Goal: Task Accomplishment & Management: Use online tool/utility

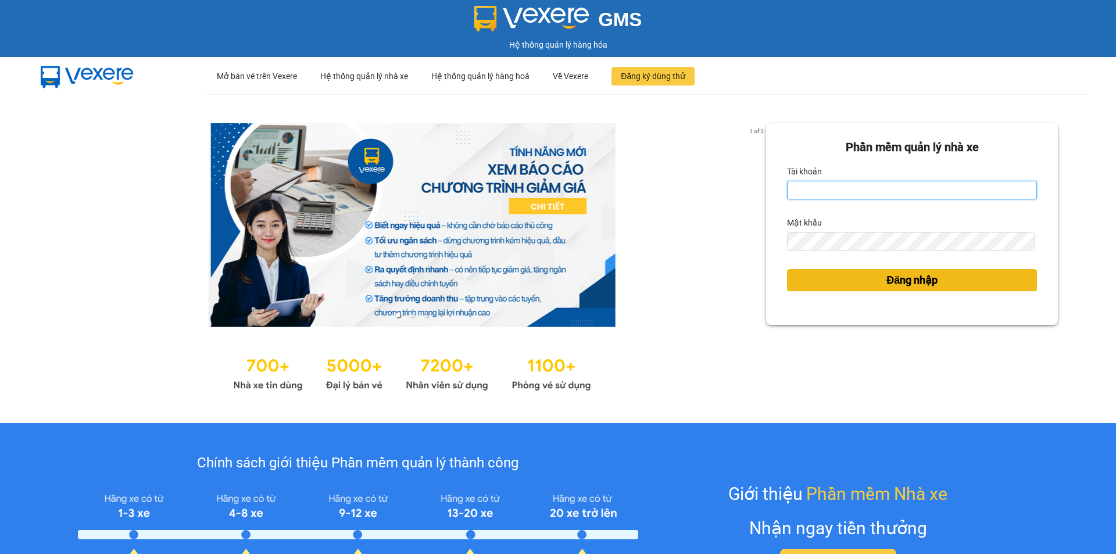
type input "tram.minhtam"
click at [969, 286] on button "Đăng nhập" at bounding box center [912, 280] width 250 height 22
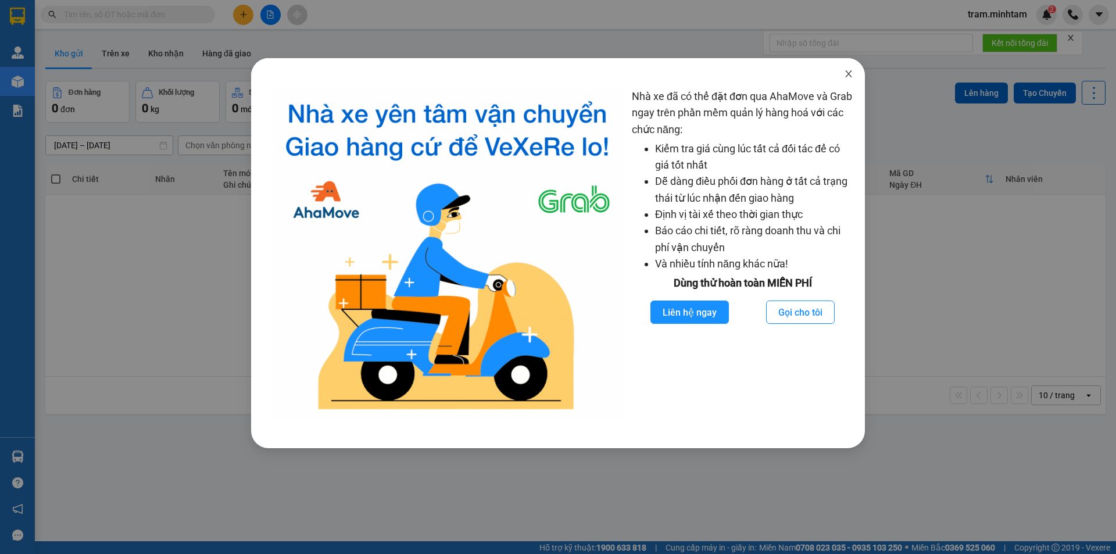
click at [841, 81] on span "Close" at bounding box center [848, 74] width 33 height 33
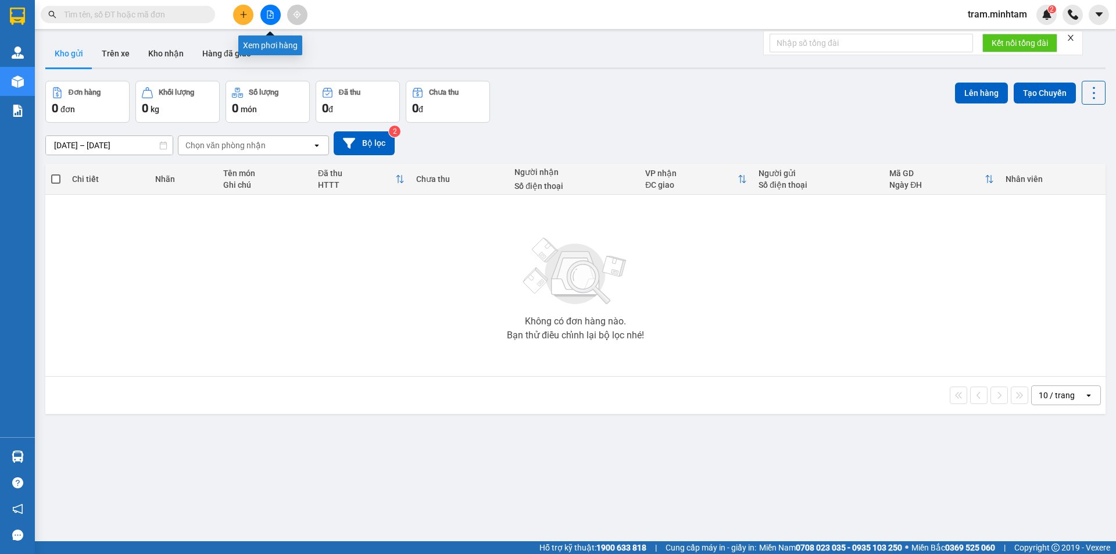
click at [267, 19] on button at bounding box center [270, 15] width 20 height 20
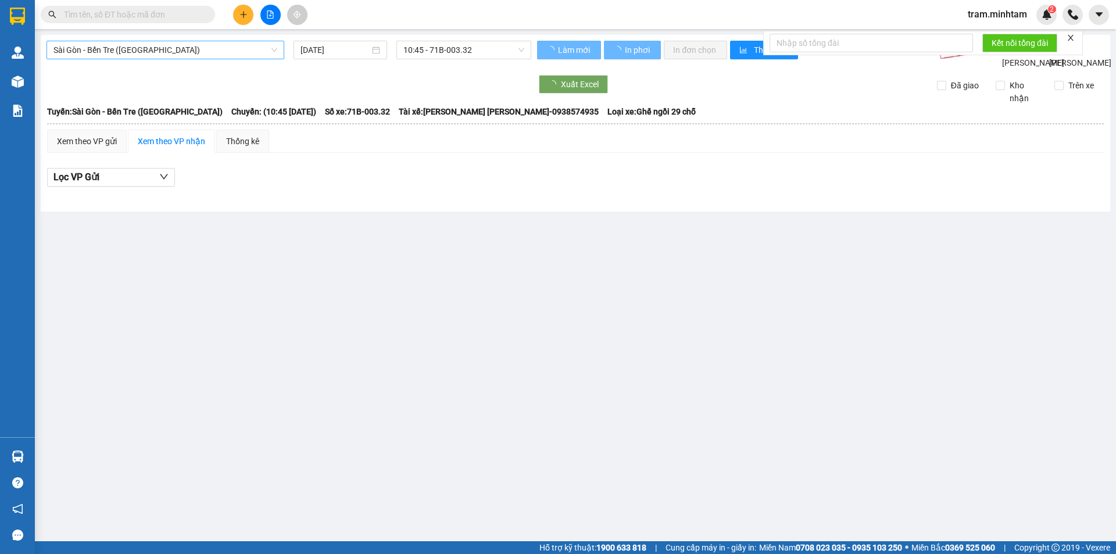
click at [166, 48] on span "Sài Gòn - Bến Tre ([GEOGRAPHIC_DATA])" at bounding box center [165, 49] width 224 height 17
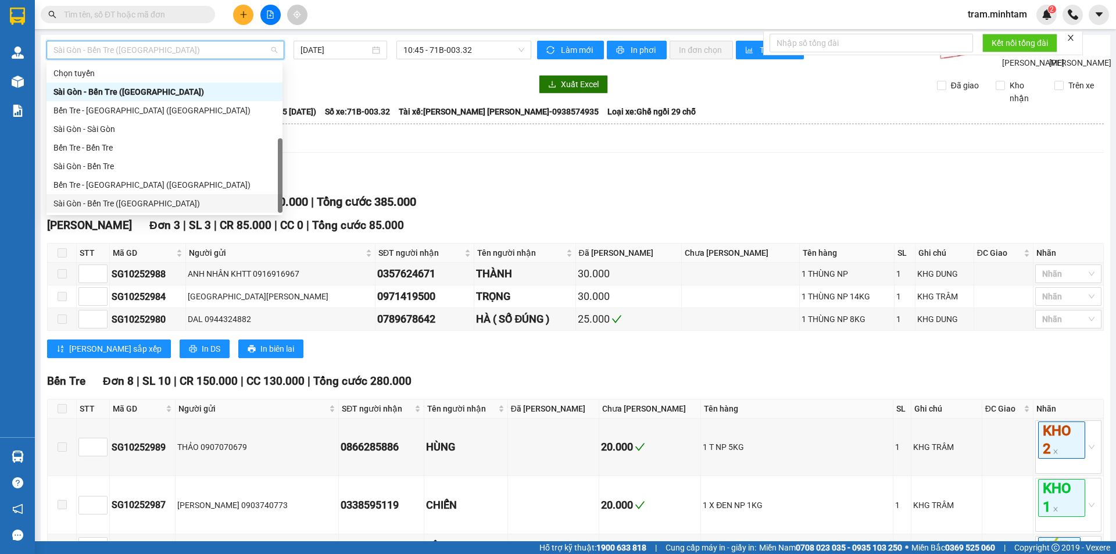
scroll to position [19, 0]
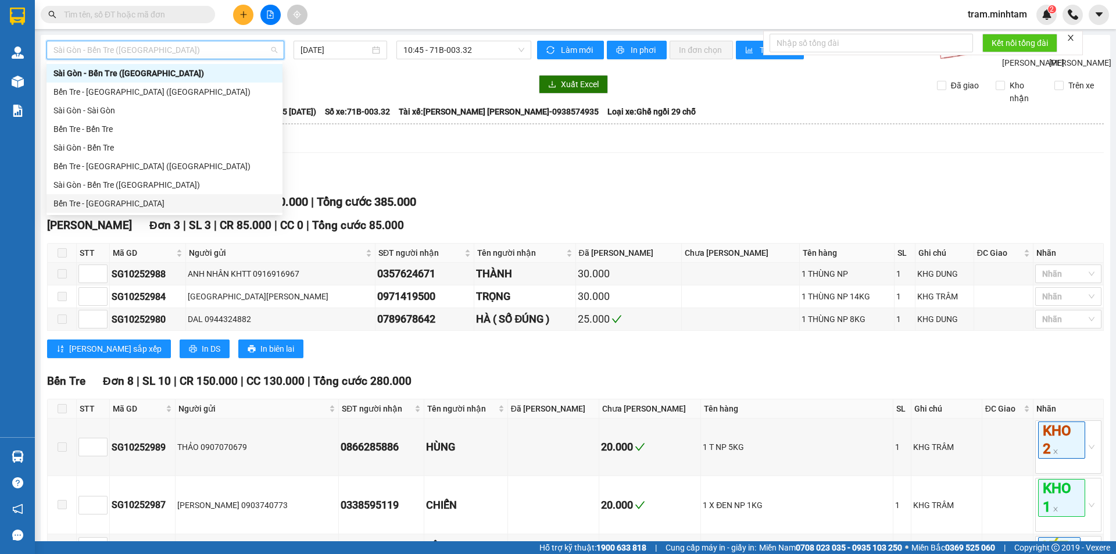
click at [107, 201] on div "Bến Tre - [GEOGRAPHIC_DATA]" at bounding box center [164, 203] width 222 height 13
type input "[DATE]"
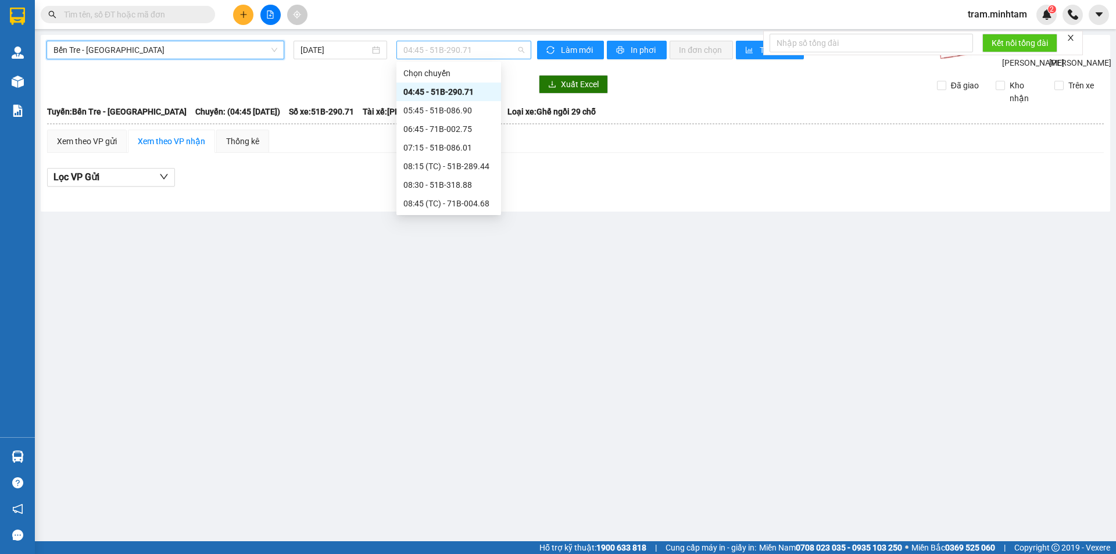
click at [418, 50] on span "04:45 - 51B-290.71" at bounding box center [463, 49] width 121 height 17
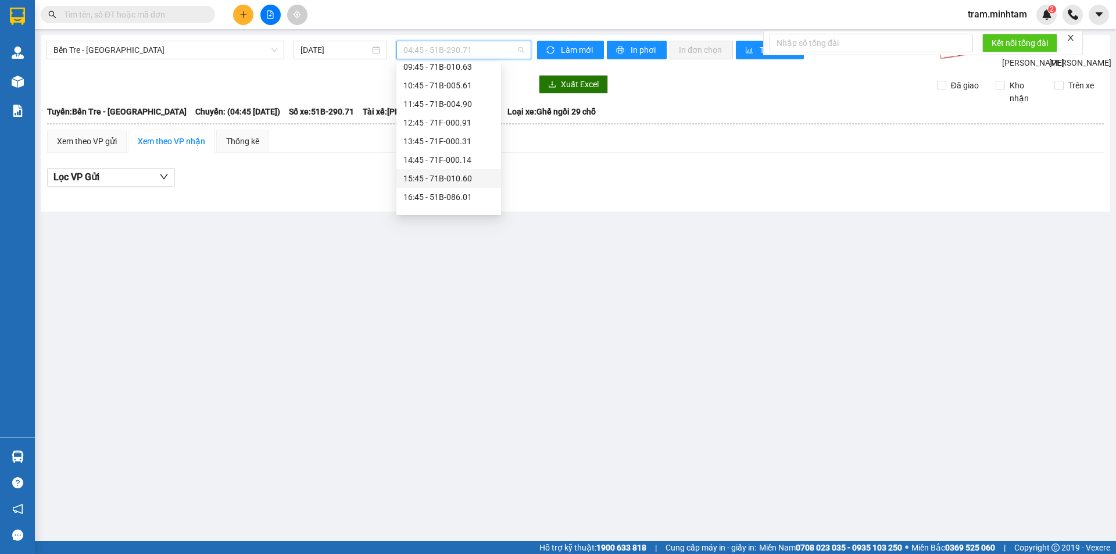
scroll to position [223, 0]
click at [445, 150] on div "16:45 - 51B-086.01" at bounding box center [448, 147] width 91 height 13
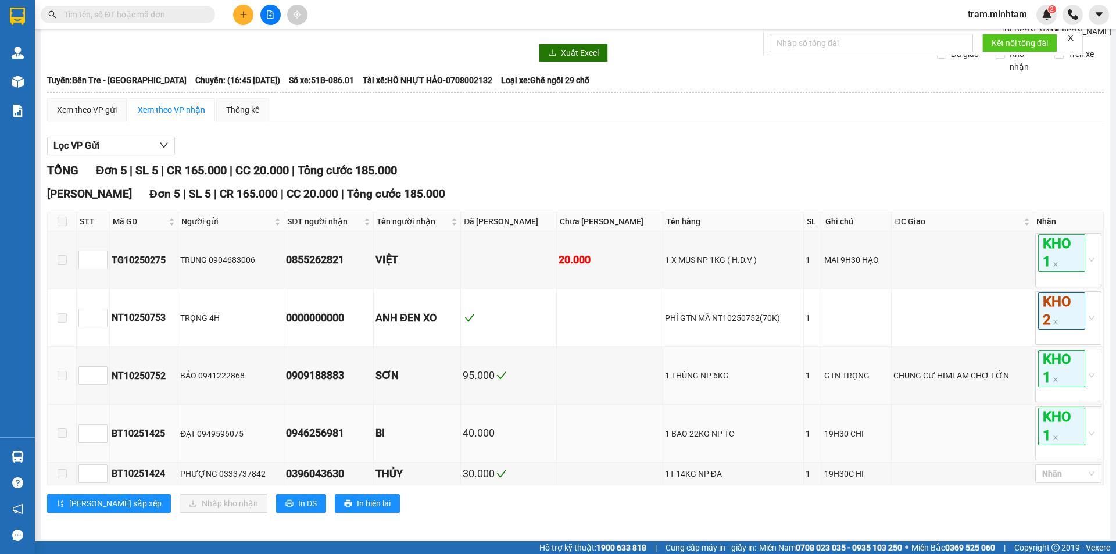
scroll to position [48, 0]
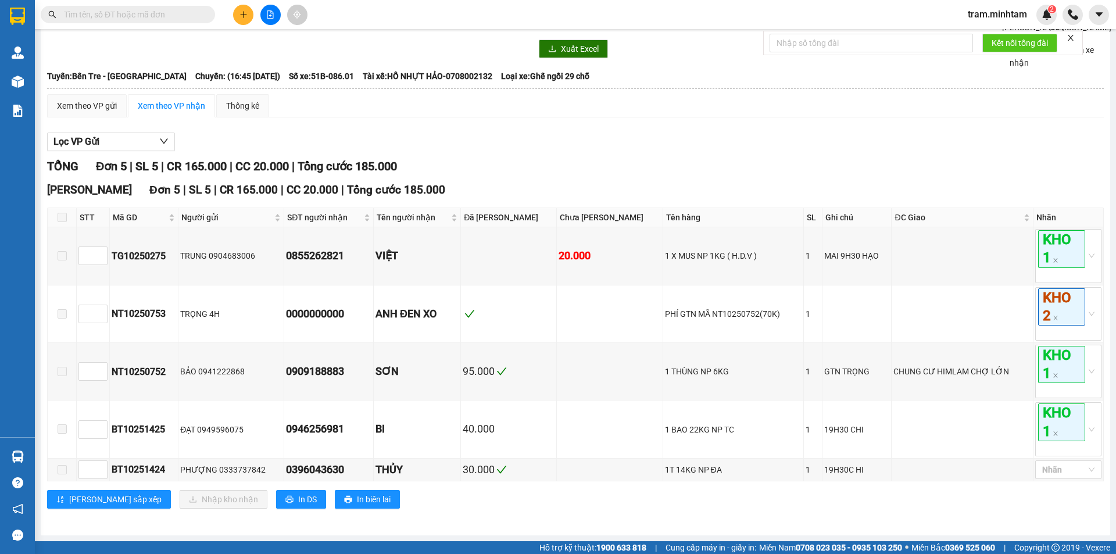
click at [1012, 15] on span "tram.minhtam" at bounding box center [997, 14] width 78 height 15
click at [998, 34] on span "Đăng xuất" at bounding box center [1002, 36] width 53 height 13
